Goal: Information Seeking & Learning: Find contact information

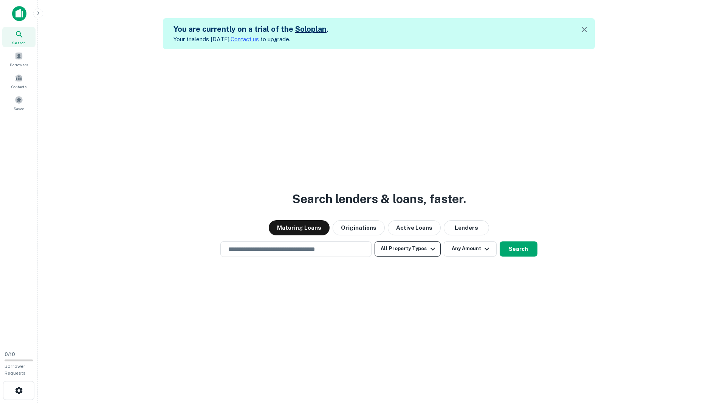
click at [421, 248] on button "All Property Types" at bounding box center [408, 248] width 66 height 15
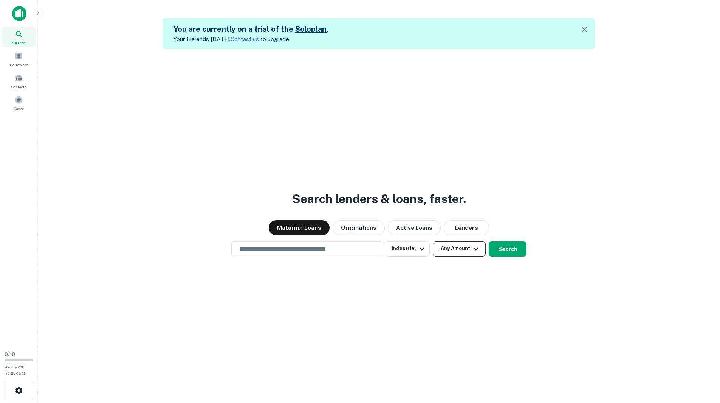
click at [442, 250] on button "Any Amount" at bounding box center [459, 248] width 53 height 15
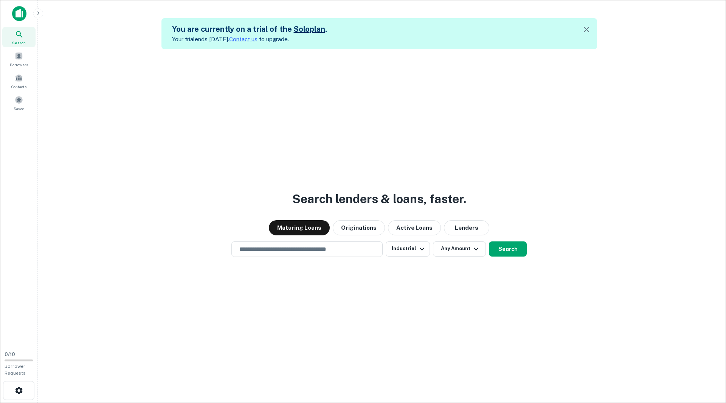
type input "*******"
type input "********"
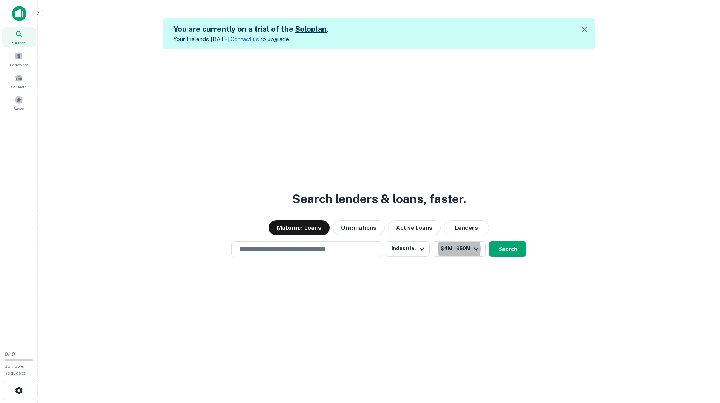
click at [321, 250] on input "text" at bounding box center [307, 249] width 144 height 9
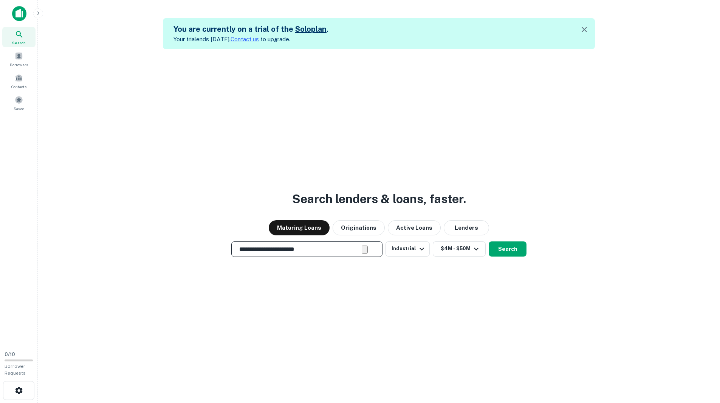
type input "**********"
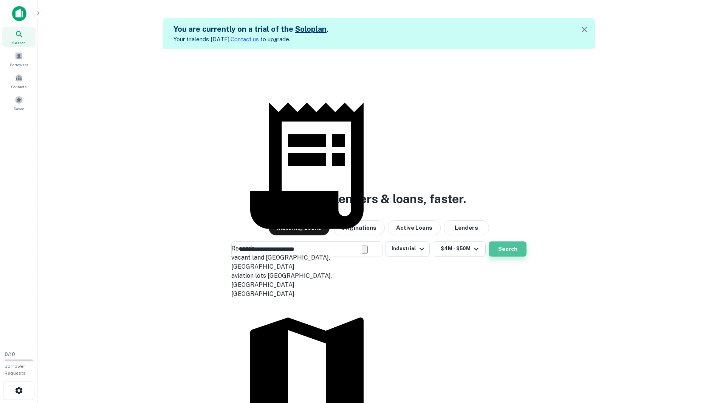
click at [498, 248] on button "Search" at bounding box center [508, 248] width 38 height 15
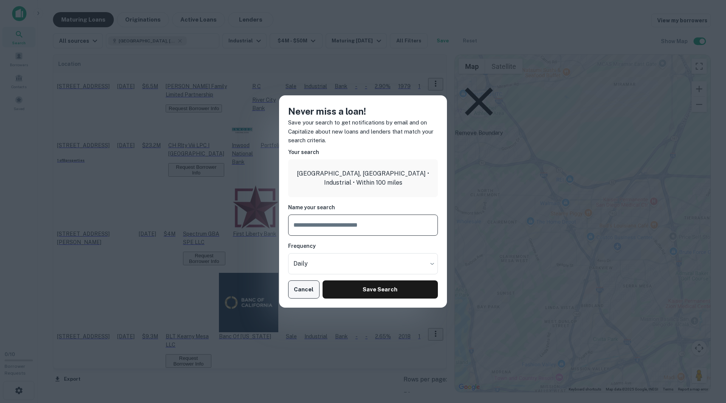
click at [303, 287] on button "Cancel" at bounding box center [303, 289] width 31 height 18
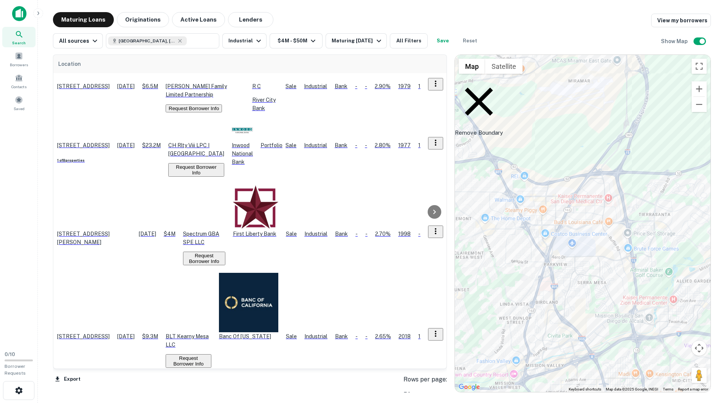
drag, startPoint x: 624, startPoint y: 221, endPoint x: 578, endPoint y: 218, distance: 46.2
click at [578, 218] on div "To activate drag with keyboard, press Alt + Enter. Once in keyboard drag state,…" at bounding box center [583, 223] width 256 height 337
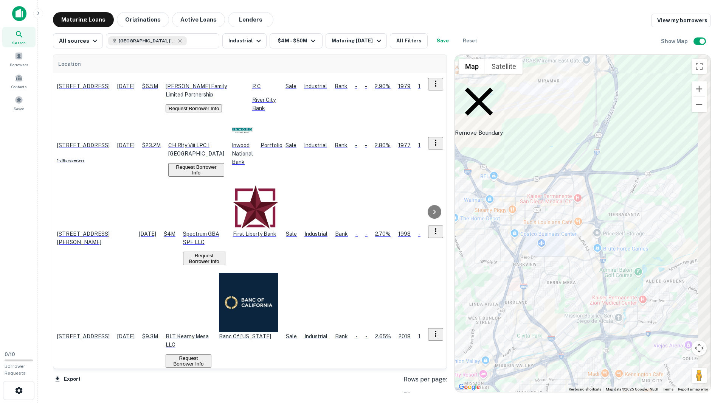
drag, startPoint x: 615, startPoint y: 228, endPoint x: 579, endPoint y: 228, distance: 35.5
click at [582, 228] on div "To activate drag with keyboard, press Alt + Enter. Once in keyboard drag state,…" at bounding box center [583, 223] width 256 height 337
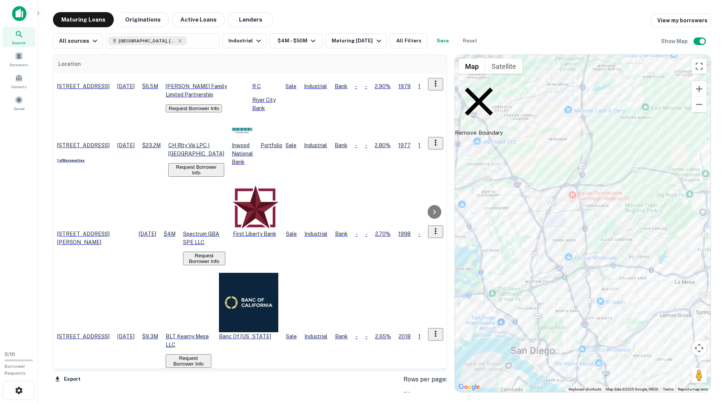
drag, startPoint x: 618, startPoint y: 223, endPoint x: 609, endPoint y: 234, distance: 14.0
click at [609, 234] on div "To activate drag with keyboard, press Alt + Enter. Once in keyboard drag state,…" at bounding box center [583, 223] width 256 height 337
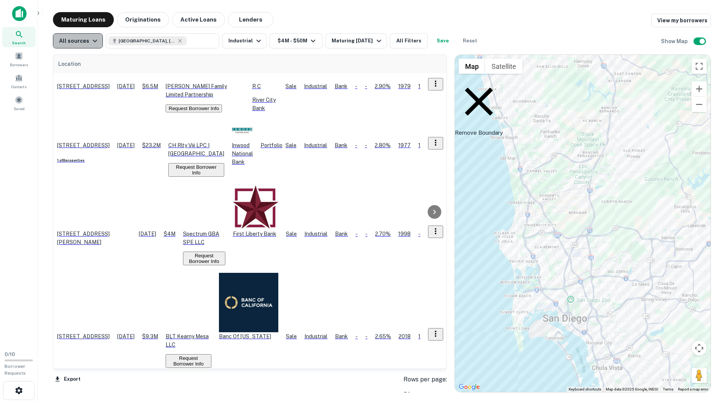
click at [96, 43] on icon "button" at bounding box center [94, 40] width 9 height 9
click at [178, 42] on icon at bounding box center [179, 40] width 3 height 3
type input "**********"
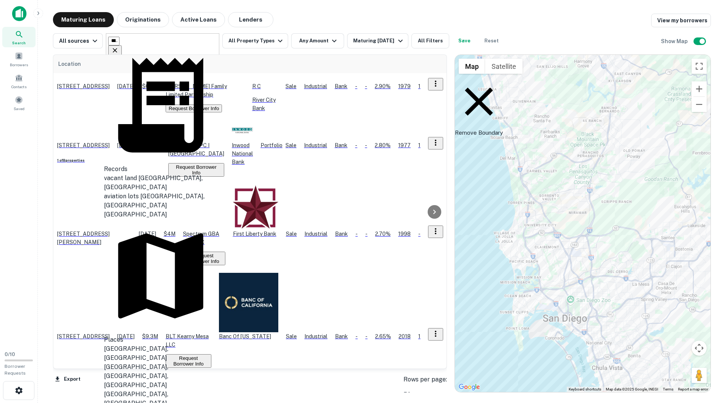
click at [117, 48] on icon "Clear" at bounding box center [115, 50] width 5 height 5
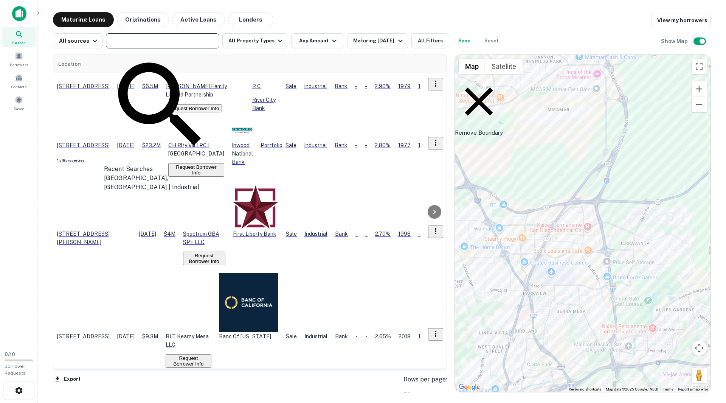
click at [468, 87] on icon at bounding box center [479, 101] width 28 height 28
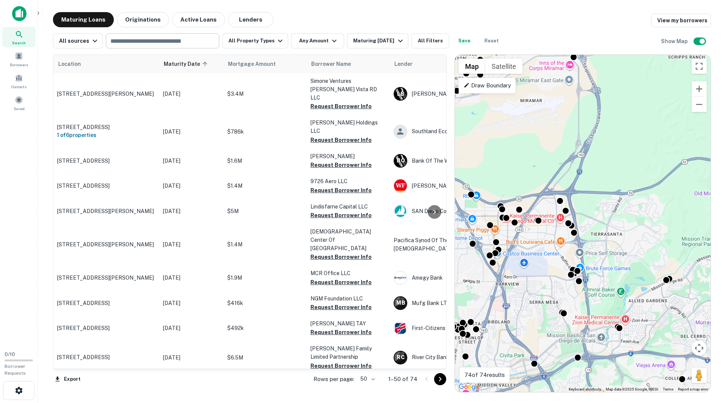
drag, startPoint x: 638, startPoint y: 235, endPoint x: 610, endPoint y: 225, distance: 29.5
click at [610, 225] on div "To activate drag with keyboard, press Alt + Enter. Once in keyboard drag state,…" at bounding box center [583, 223] width 256 height 337
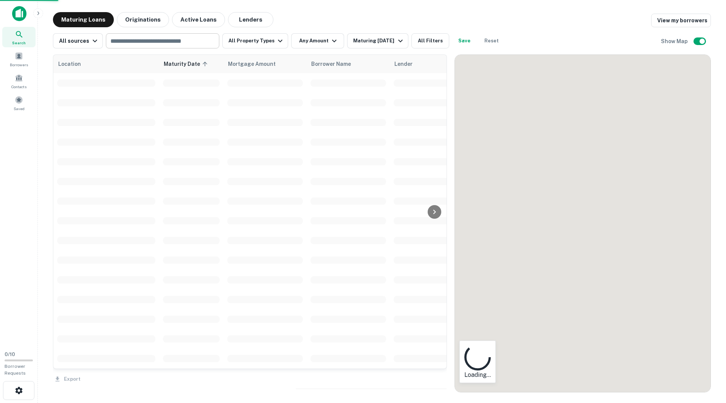
click at [616, 223] on div at bounding box center [583, 223] width 256 height 337
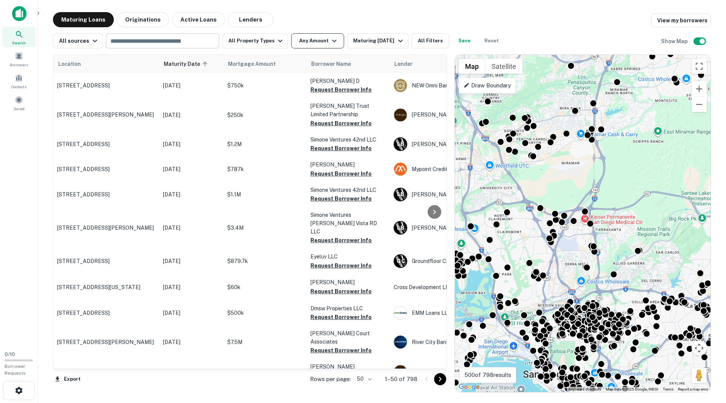
click at [330, 37] on icon "button" at bounding box center [334, 40] width 9 height 9
type input "*******"
type input "********"
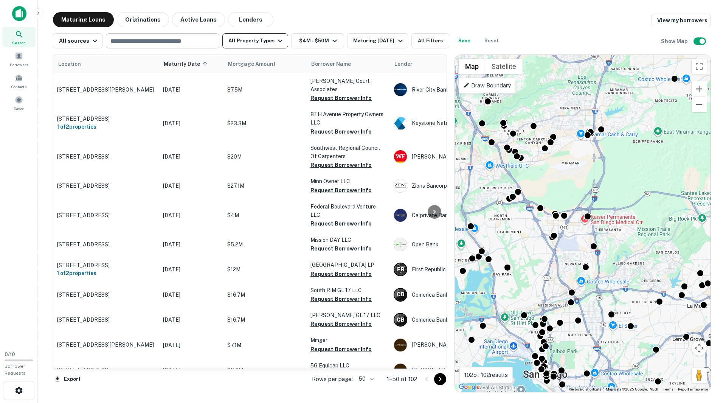
click at [276, 42] on icon "button" at bounding box center [280, 40] width 9 height 9
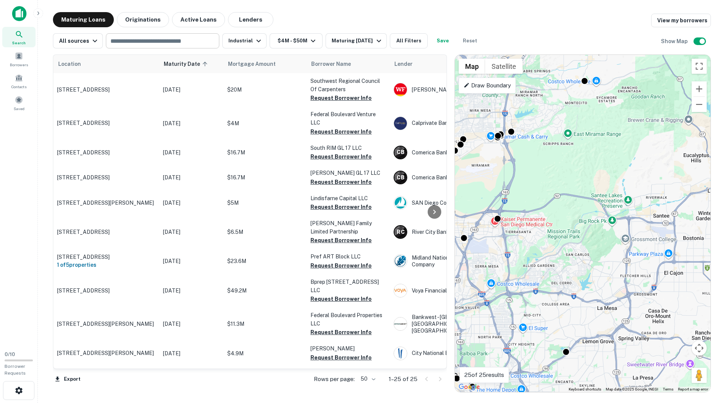
drag, startPoint x: 652, startPoint y: 194, endPoint x: 560, endPoint y: 197, distance: 91.9
click at [560, 197] on div "To activate drag with keyboard, press Alt + Enter. Once in keyboard drag state,…" at bounding box center [583, 223] width 256 height 337
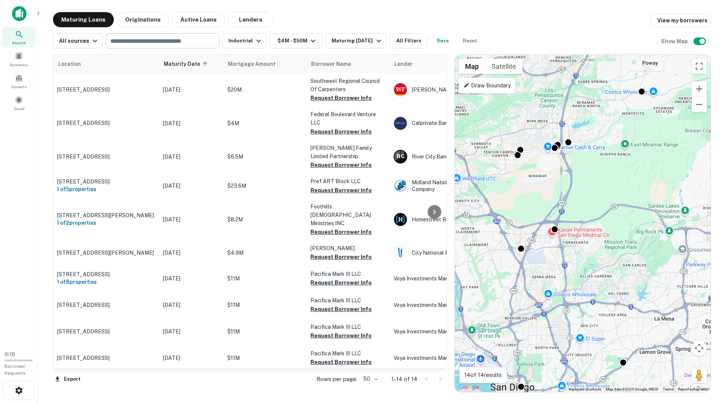
drag, startPoint x: 600, startPoint y: 199, endPoint x: 640, endPoint y: 210, distance: 41.5
click at [640, 210] on div "To activate drag with keyboard, press Alt + Enter. Once in keyboard drag state,…" at bounding box center [583, 223] width 256 height 337
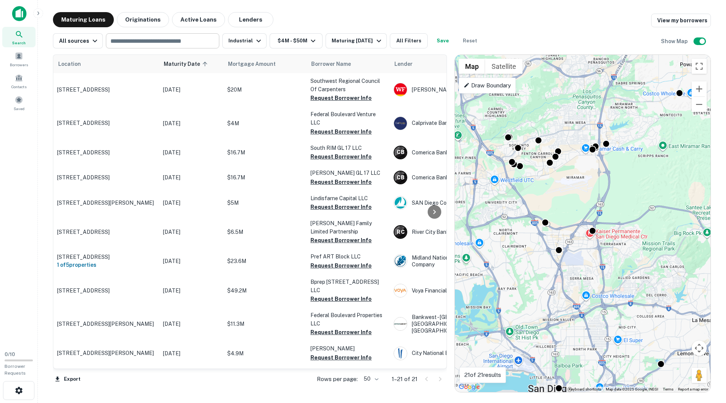
drag, startPoint x: 583, startPoint y: 205, endPoint x: 621, endPoint y: 207, distance: 38.6
click at [621, 207] on div "To activate drag with keyboard, press Alt + Enter. Once in keyboard drag state,…" at bounding box center [583, 223] width 256 height 337
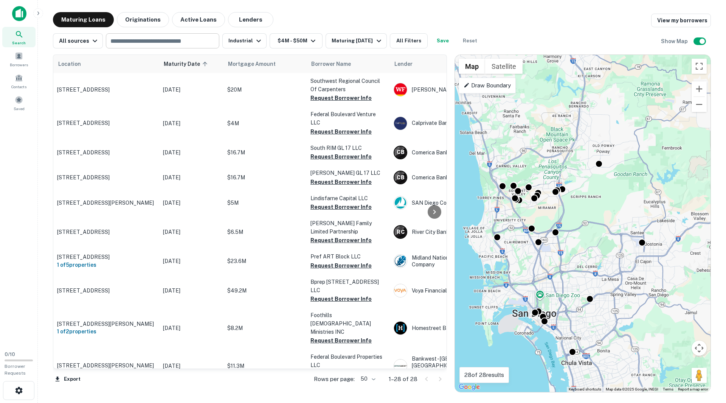
drag, startPoint x: 645, startPoint y: 203, endPoint x: 592, endPoint y: 218, distance: 55.5
click at [592, 218] on div "To activate drag with keyboard, press Alt + Enter. Once in keyboard drag state,…" at bounding box center [583, 223] width 256 height 337
click at [355, 41] on div "Maturing [DATE]" at bounding box center [356, 40] width 51 height 9
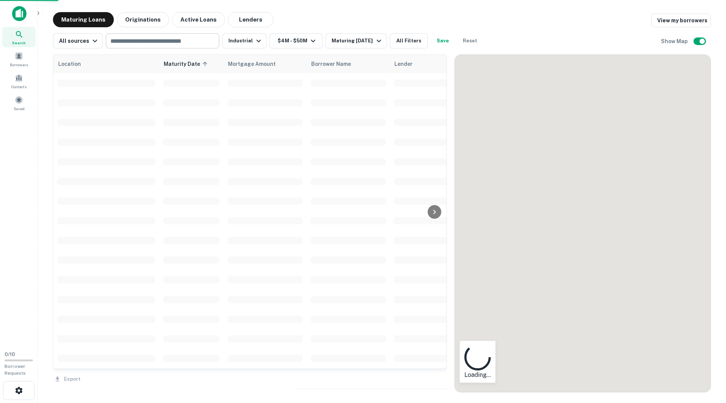
click at [613, 204] on div at bounding box center [583, 223] width 256 height 337
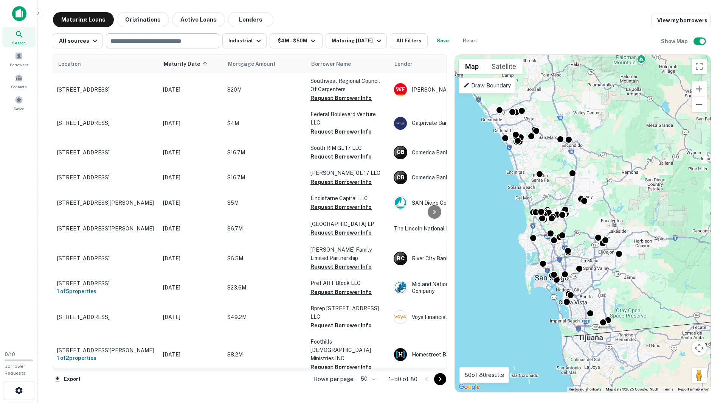
drag, startPoint x: 632, startPoint y: 175, endPoint x: 608, endPoint y: 207, distance: 39.7
click at [608, 207] on div "To activate drag with keyboard, press Alt + Enter. Once in keyboard drag state,…" at bounding box center [583, 223] width 256 height 337
click at [72, 377] on button "Export" at bounding box center [67, 378] width 29 height 11
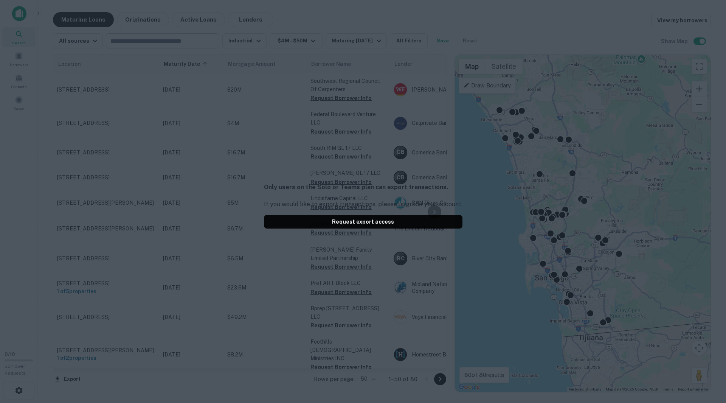
click at [231, 388] on div "Only users on the Solo or Teams plan can export transactions. If you would like…" at bounding box center [363, 201] width 726 height 403
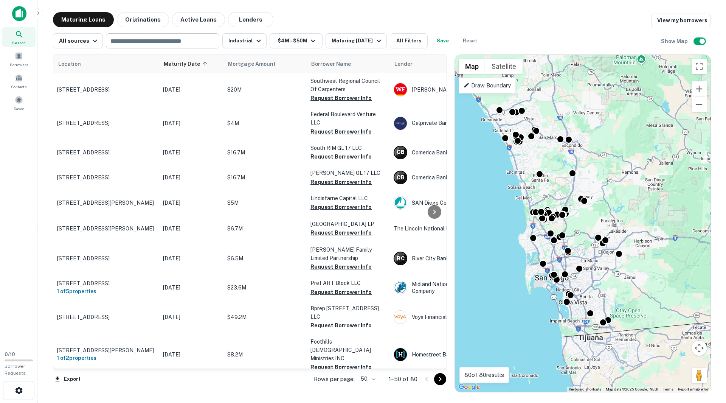
click at [438, 39] on button "Save" at bounding box center [443, 40] width 24 height 15
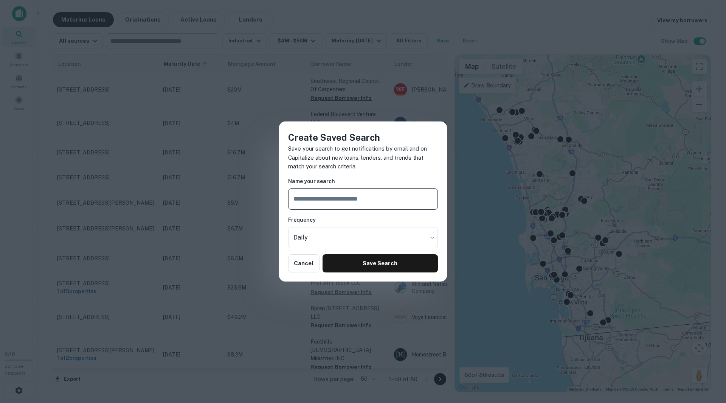
click at [350, 203] on input "text" at bounding box center [363, 198] width 150 height 21
type input "**********"
click at [344, 243] on body "Search Borrowers Contacts Saved 0 / 10 Borrower Requests Maturing Loans Origina…" at bounding box center [363, 201] width 726 height 403
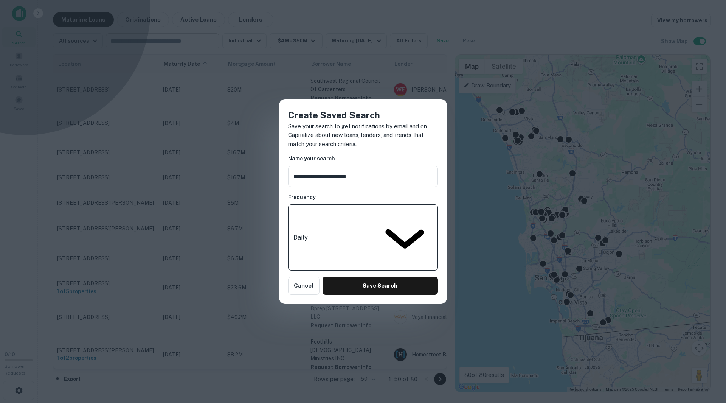
type input "******"
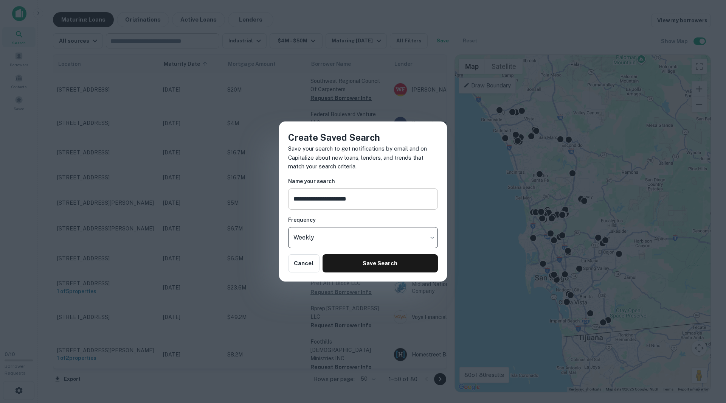
click at [376, 203] on input "**********" at bounding box center [363, 198] width 150 height 21
type input "**********"
click at [362, 263] on button "Save Search" at bounding box center [379, 263] width 115 height 18
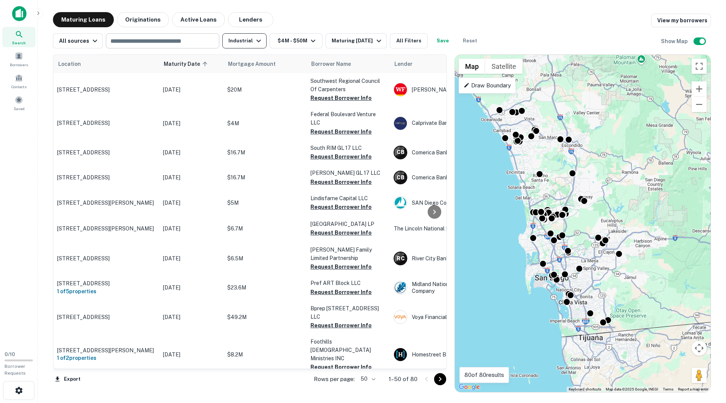
click at [242, 40] on button "Industrial" at bounding box center [244, 40] width 44 height 15
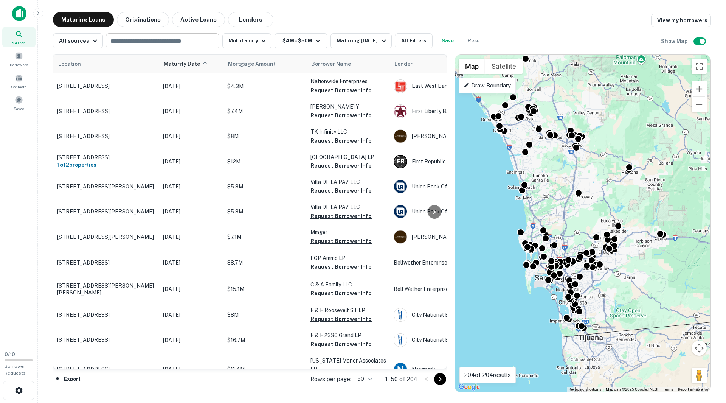
scroll to position [189, 0]
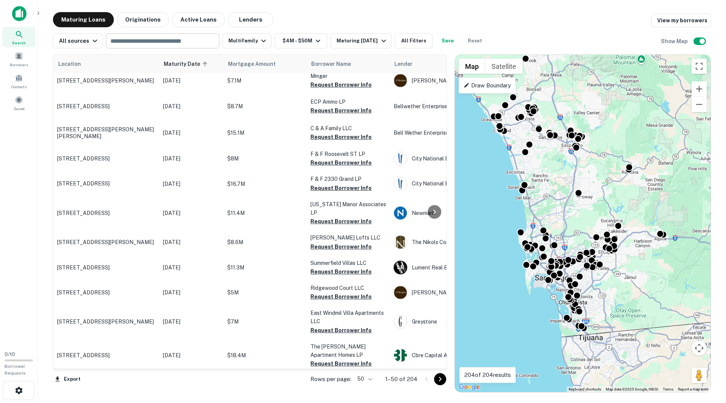
click at [364, 377] on body "Search Borrowers Contacts Saved 0 / 10 Borrower Requests Maturing Loans Origina…" at bounding box center [363, 201] width 726 height 403
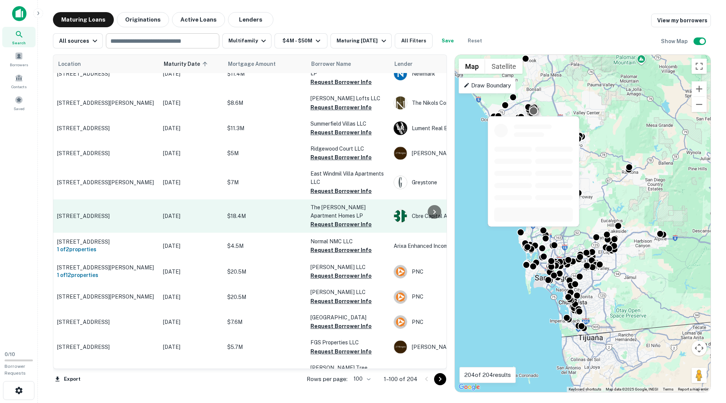
scroll to position [340, 0]
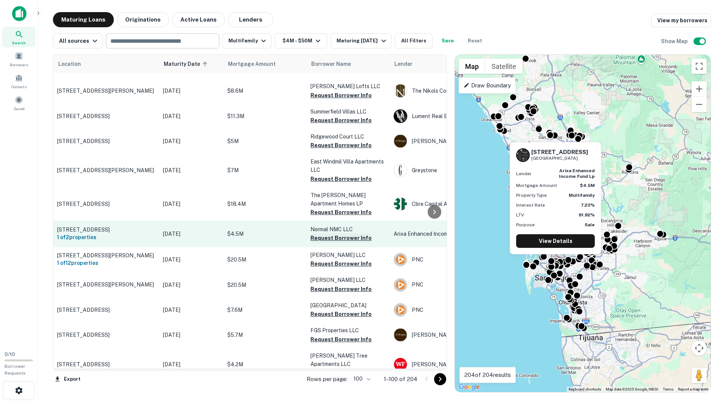
click at [344, 233] on button "Request Borrower Info" at bounding box center [340, 237] width 61 height 9
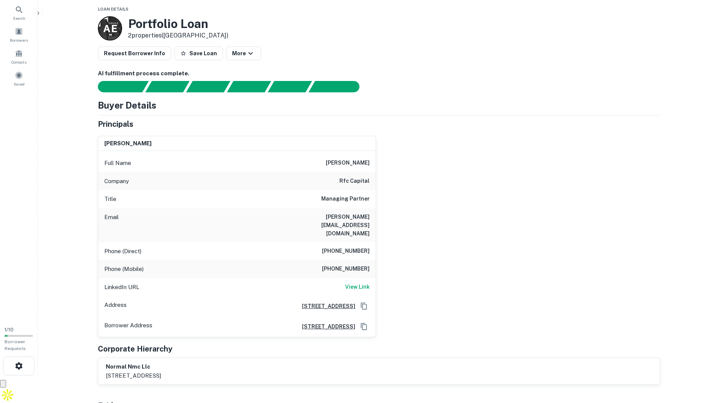
scroll to position [38, 0]
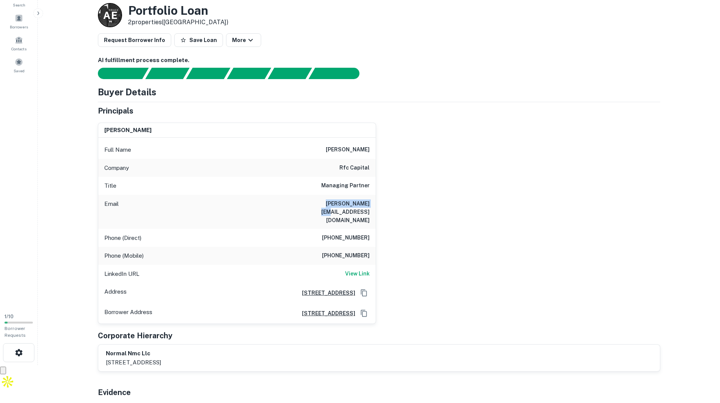
drag, startPoint x: 323, startPoint y: 204, endPoint x: 368, endPoint y: 205, distance: 45.4
click at [368, 205] on h6 "henry@rfccap.com" at bounding box center [324, 211] width 91 height 25
copy h6 "henry@rfccap.com"
